Goal: Check status: Check status

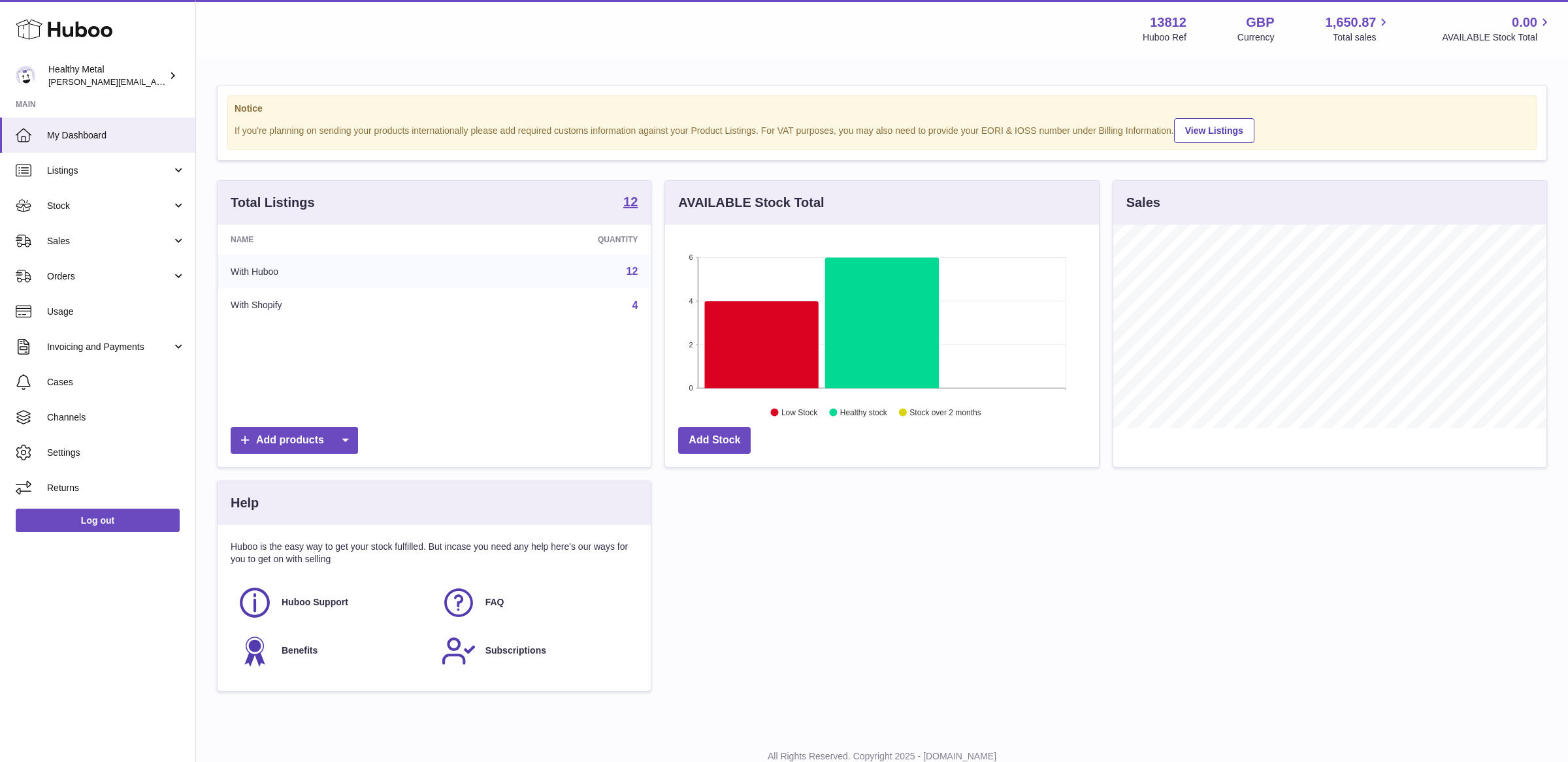
scroll to position [203, 433]
click at [107, 200] on span "Stock" at bounding box center [109, 206] width 125 height 13
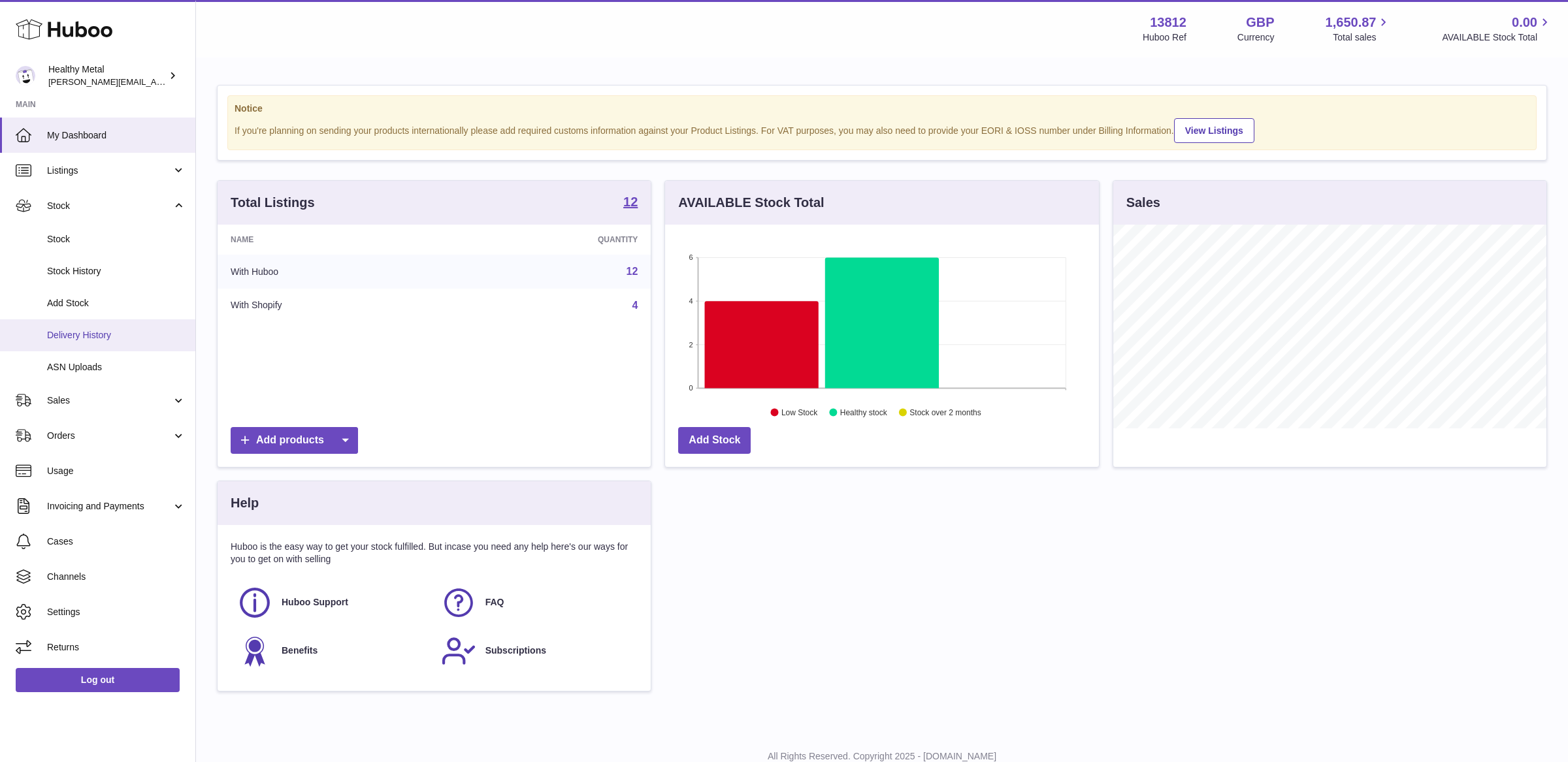
click at [109, 333] on span "Delivery History" at bounding box center [116, 335] width 138 height 13
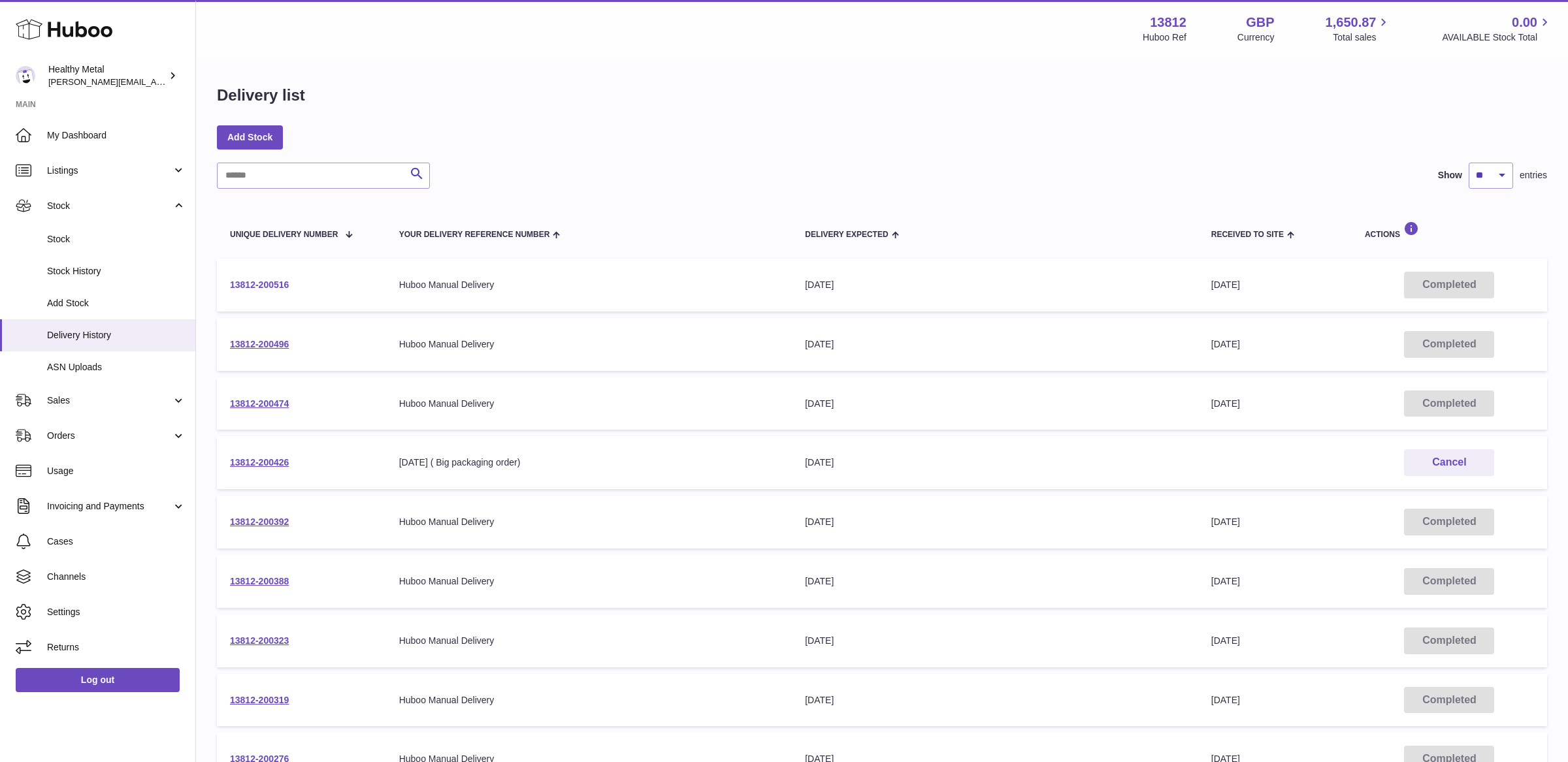
click at [275, 289] on link "13812-200516" at bounding box center [260, 284] width 59 height 10
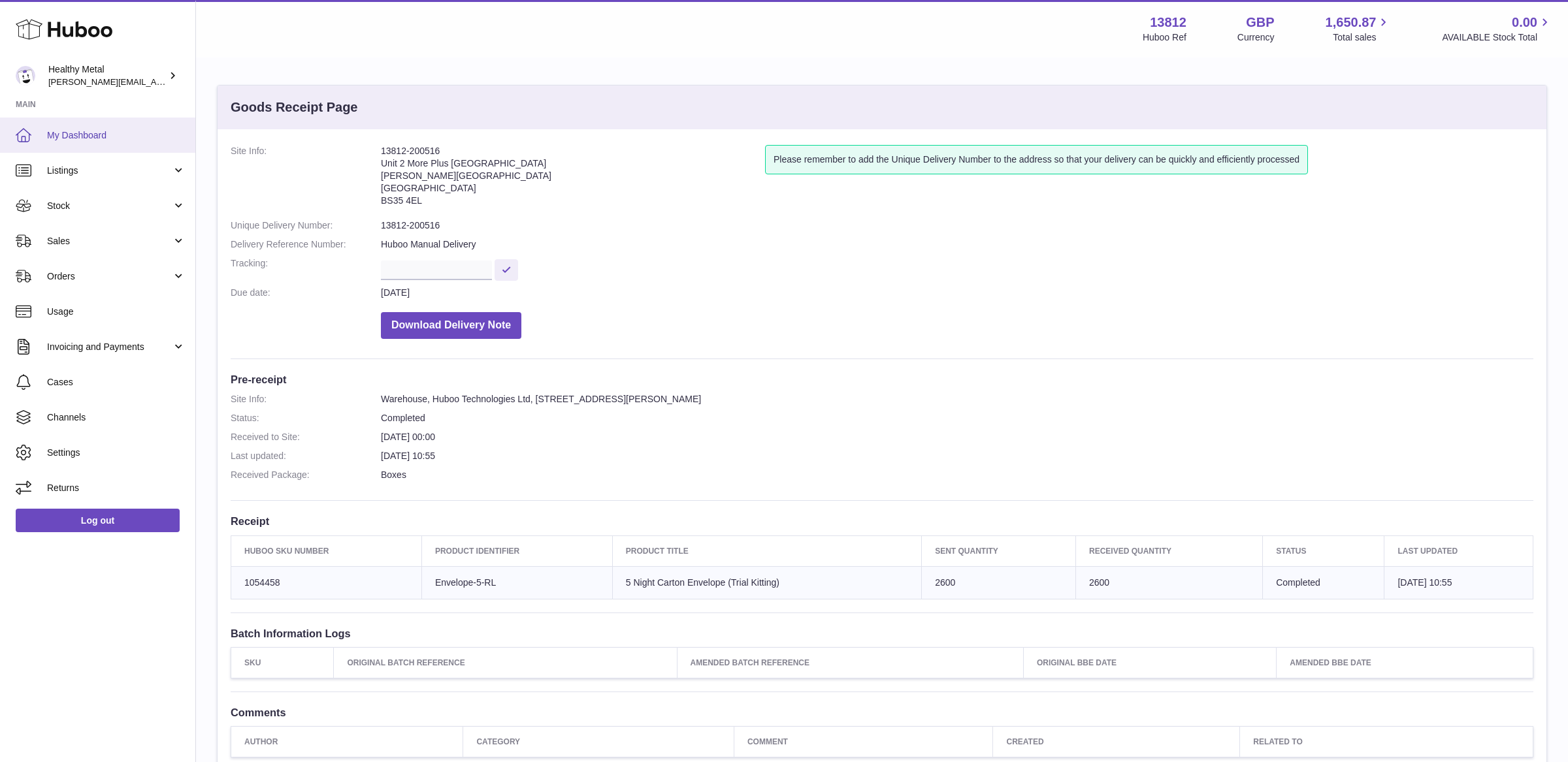
click at [112, 138] on span "My Dashboard" at bounding box center [116, 136] width 138 height 13
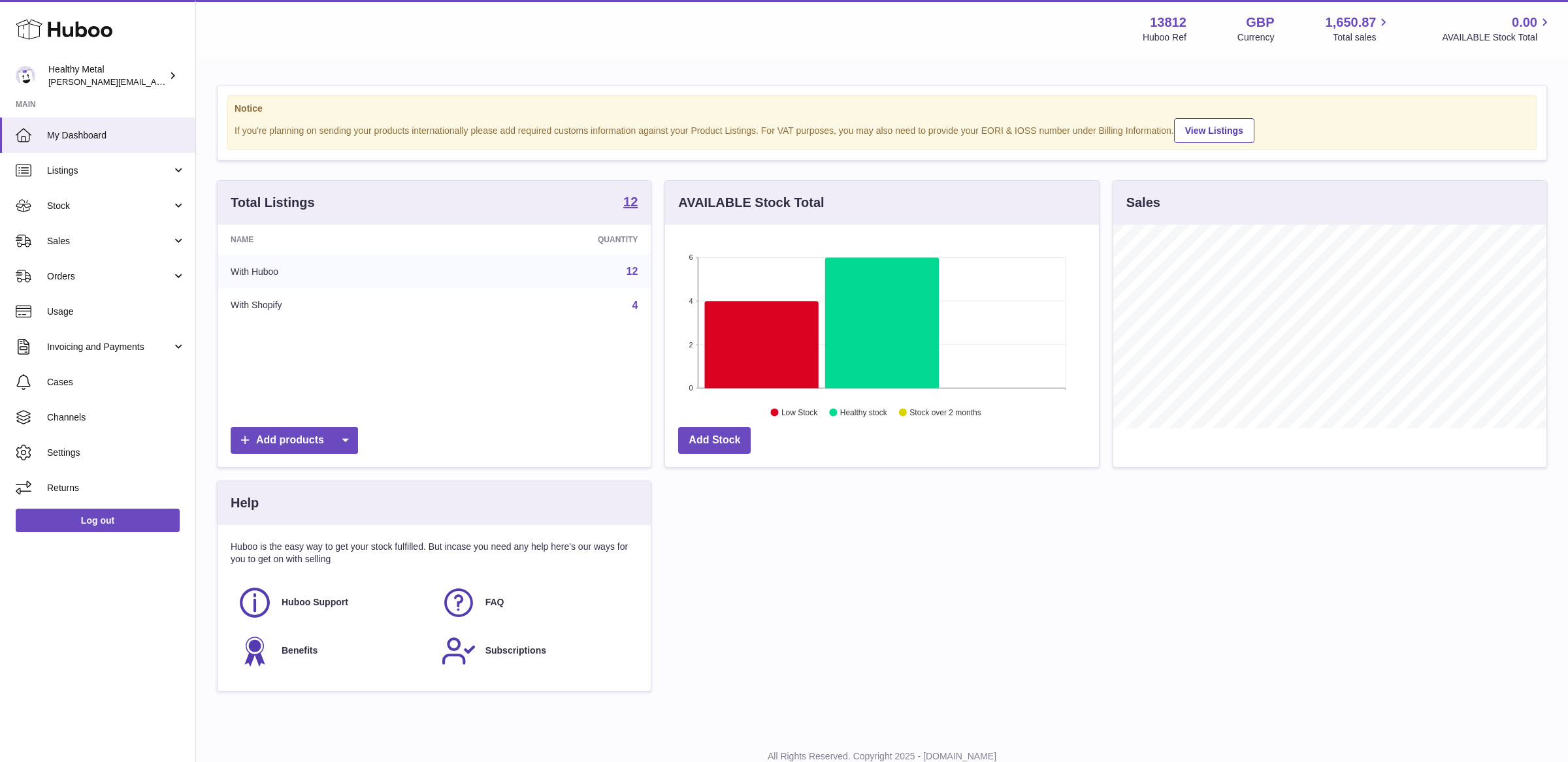
scroll to position [203, 433]
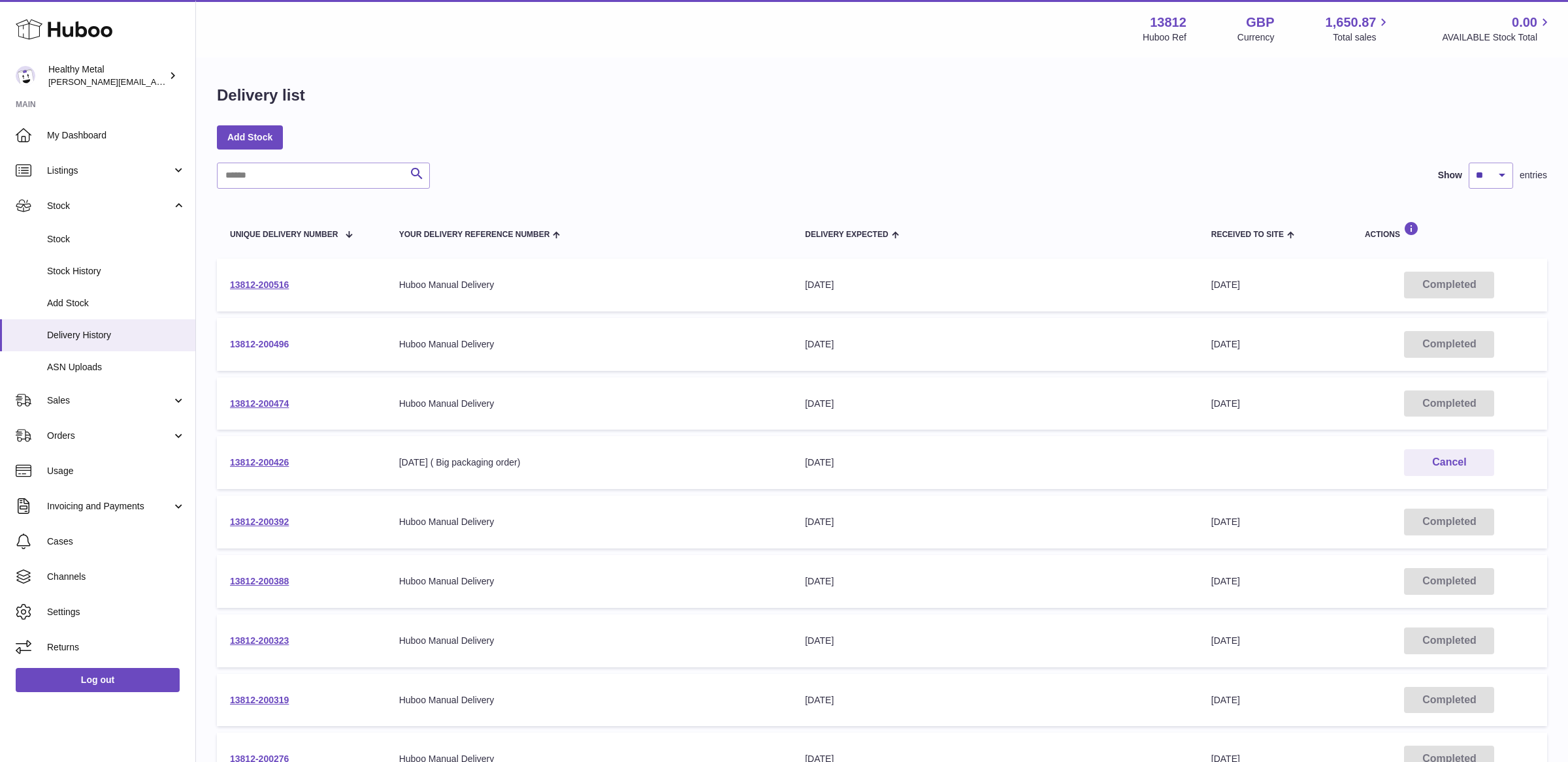
click at [249, 343] on link "13812-200496" at bounding box center [260, 343] width 59 height 10
click at [257, 283] on link "13812-200516" at bounding box center [260, 284] width 59 height 10
click at [113, 135] on span "My Dashboard" at bounding box center [116, 136] width 138 height 13
